Goal: Task Accomplishment & Management: Manage account settings

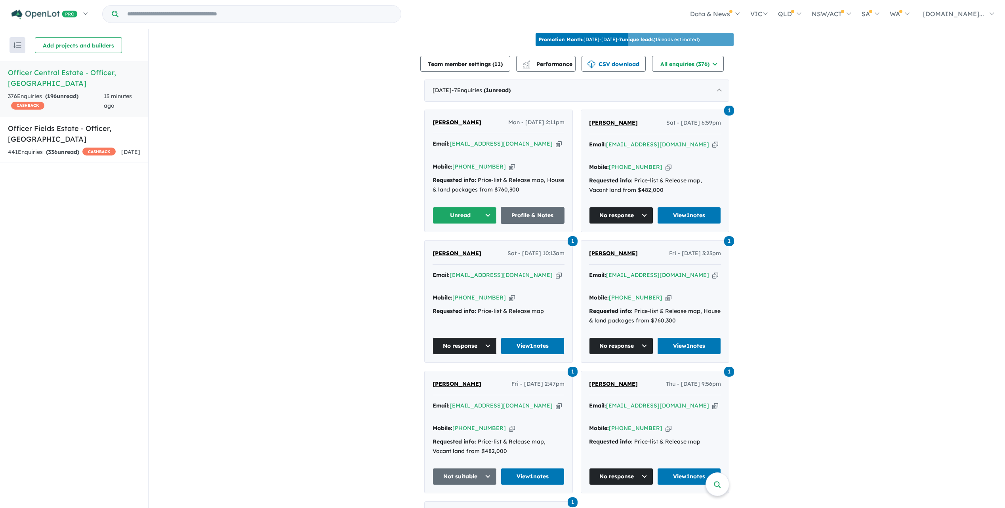
scroll to position [277, 0]
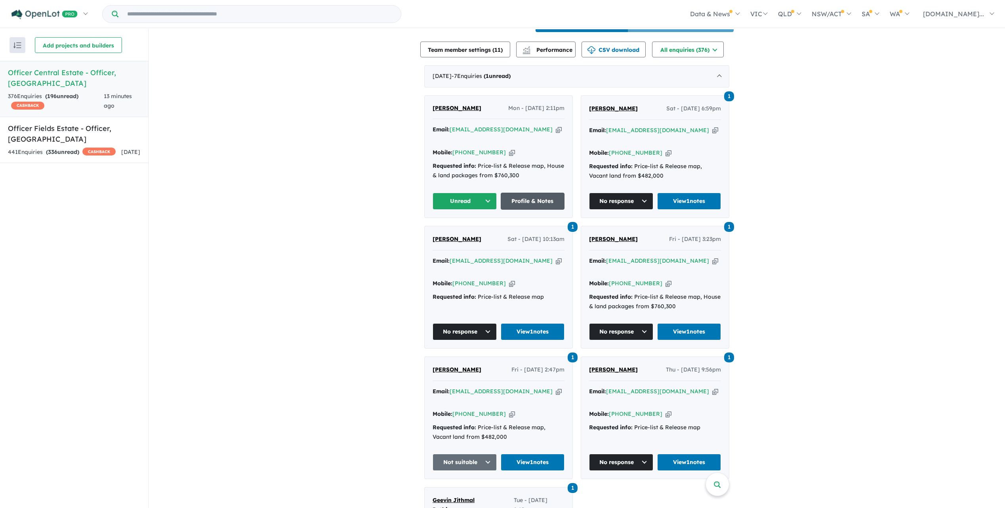
click at [519, 209] on link "Profile & Notes" at bounding box center [532, 201] width 64 height 17
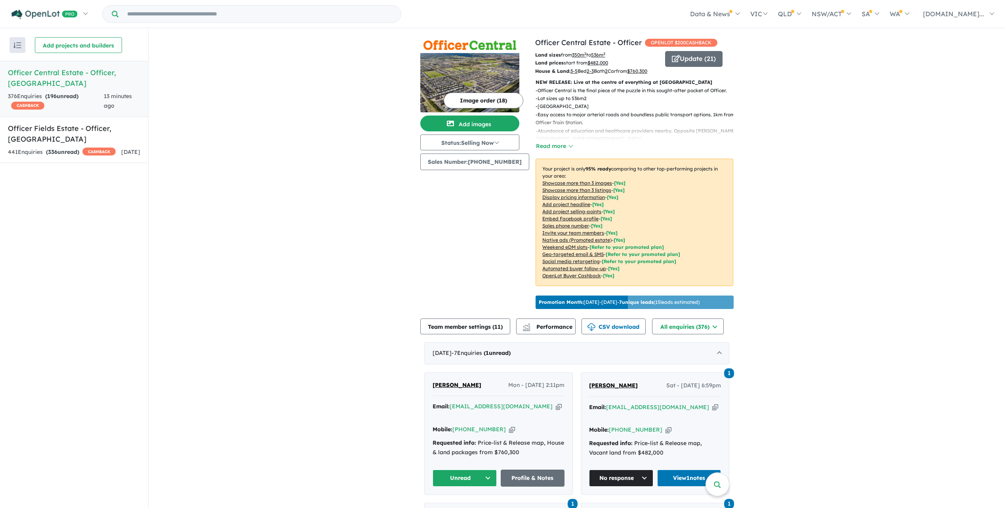
scroll to position [277, 0]
